Goal: Obtain resource: Obtain resource

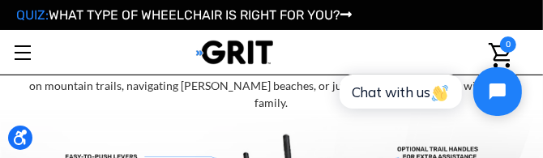
scroll to position [499, 0]
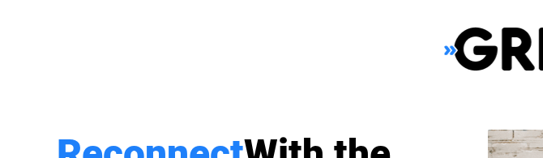
select select "US"
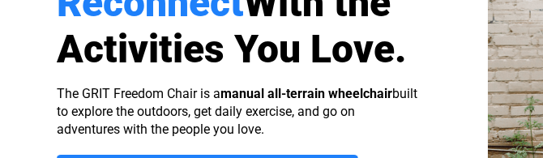
scroll to position [164, 0]
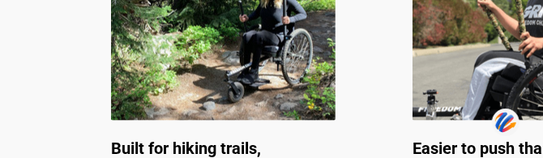
scroll to position [905, 0]
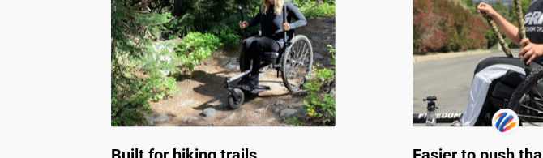
click at [505, 72] on img at bounding box center [524, 37] width 224 height 180
click at [464, 86] on img at bounding box center [524, 37] width 224 height 180
click at [263, 85] on img at bounding box center [223, 37] width 224 height 180
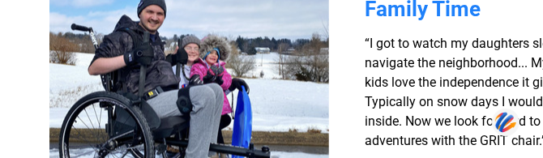
scroll to position [1377, 0]
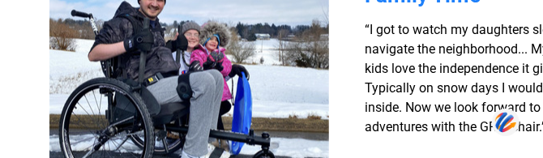
click at [216, 27] on img at bounding box center [189, 85] width 280 height 221
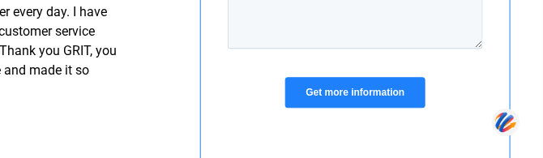
scroll to position [1670, 486]
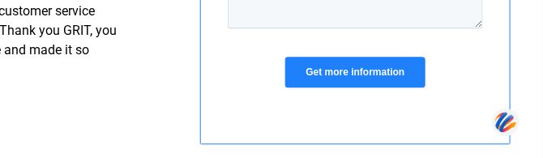
click at [374, 73] on input "Get more information" at bounding box center [353, 73] width 139 height 31
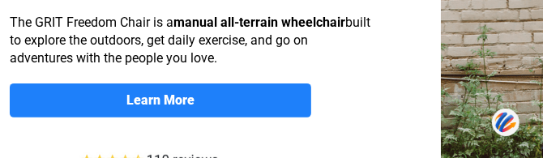
scroll to position [208, 47]
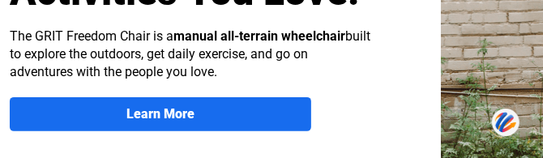
click at [172, 106] on strong "Learn More" at bounding box center [160, 113] width 68 height 15
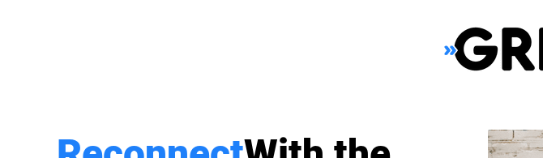
scroll to position [1257, 453]
